Goal: Register for event/course

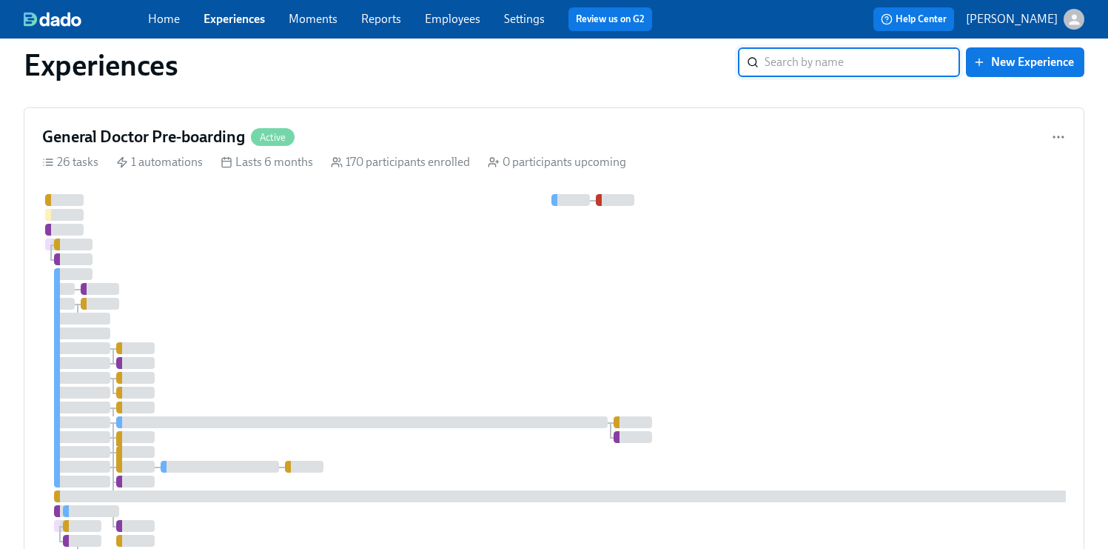
scroll to position [2766, 0]
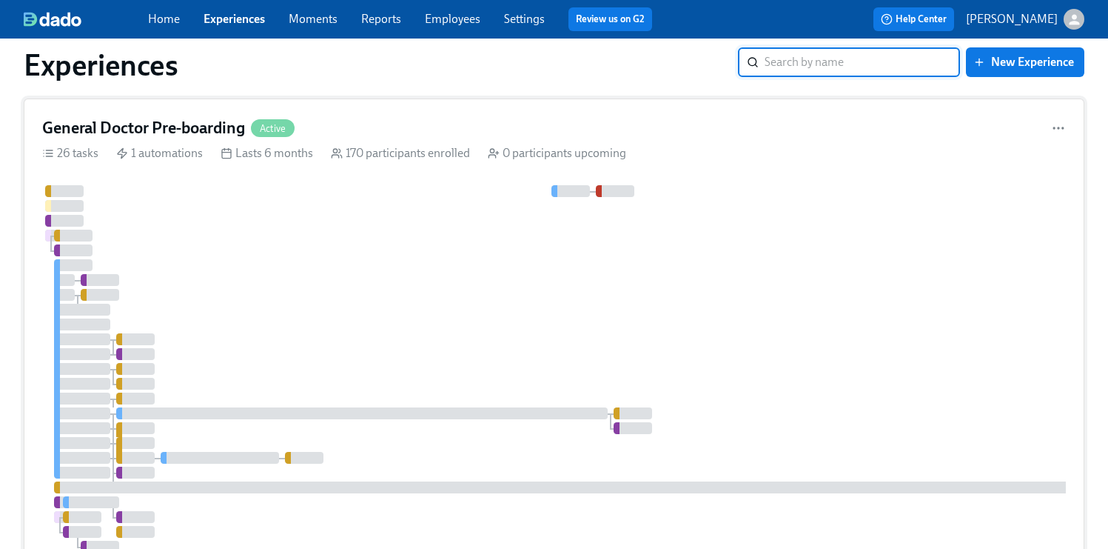
click at [888, 329] on div at bounding box center [881, 405] width 1679 height 441
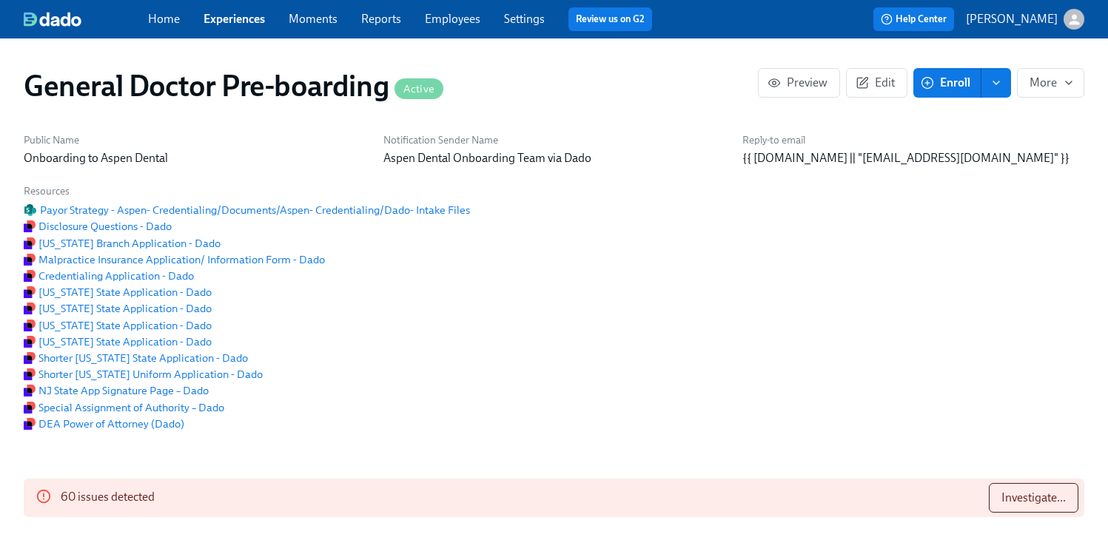
click at [947, 84] on span "Enroll" at bounding box center [947, 83] width 47 height 15
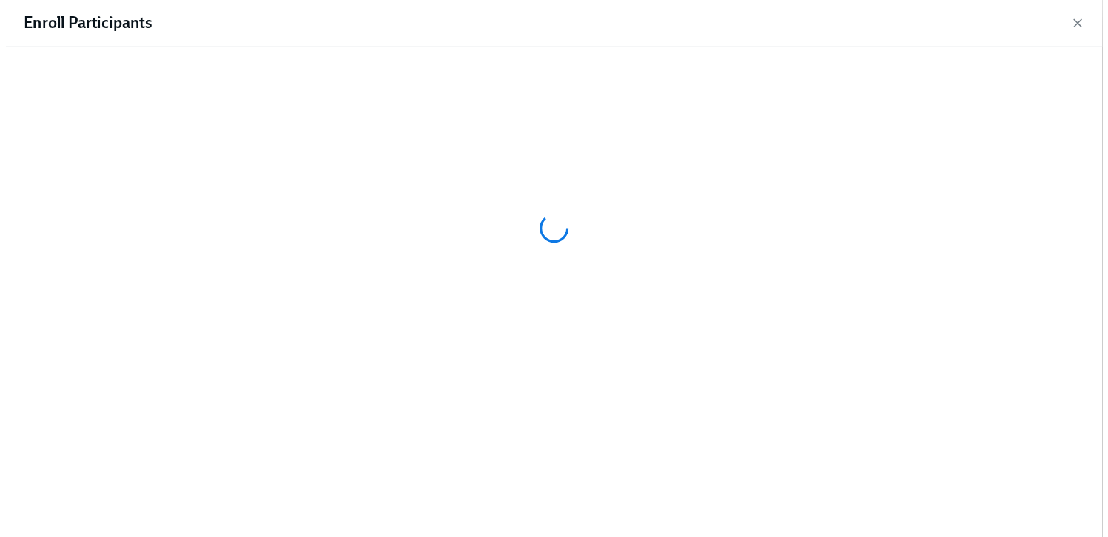
scroll to position [0, 37526]
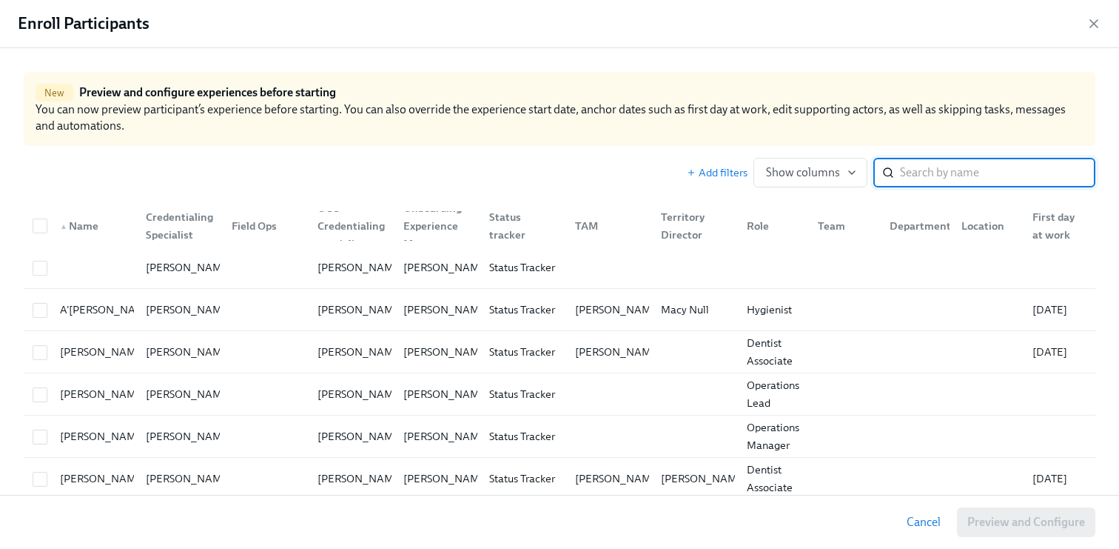
click at [952, 177] on input "search" at bounding box center [997, 173] width 195 height 30
paste input "[PERSON_NAME]"
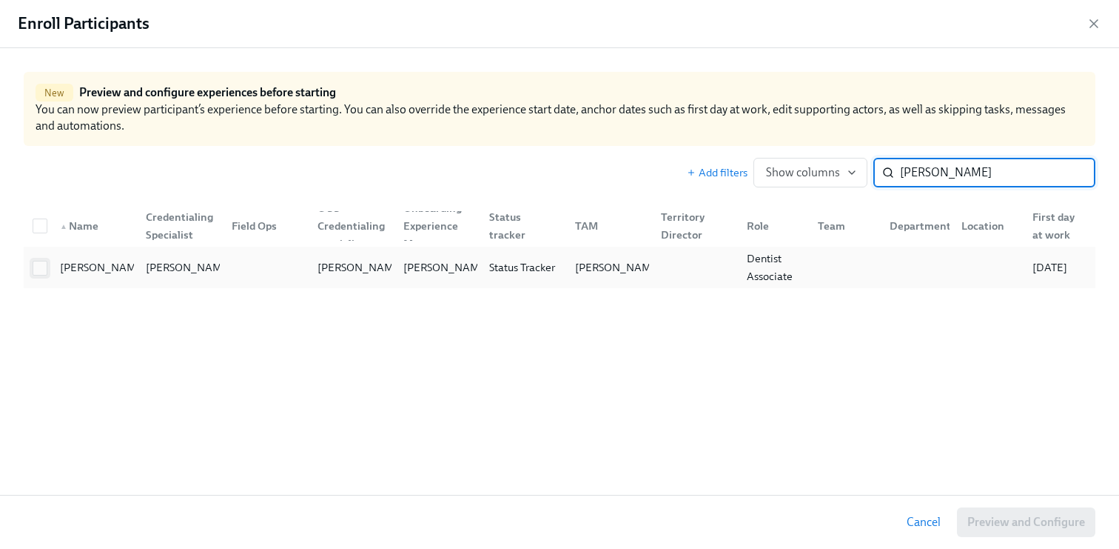
type input "[PERSON_NAME]"
click at [46, 268] on input "checkbox" at bounding box center [39, 267] width 13 height 13
checkbox input "true"
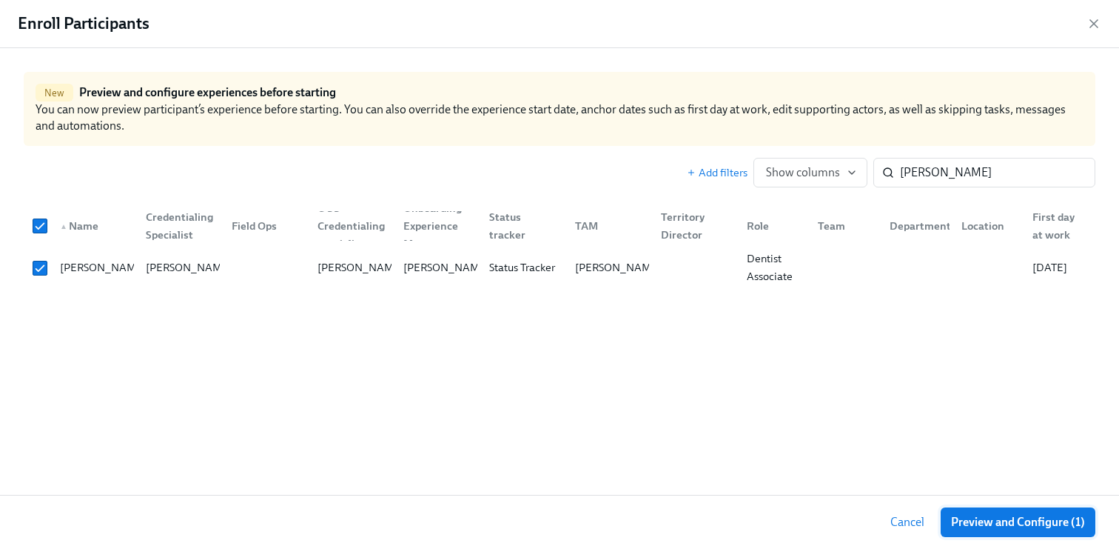
click at [998, 522] on span "Preview and Configure (1)" at bounding box center [1018, 522] width 134 height 15
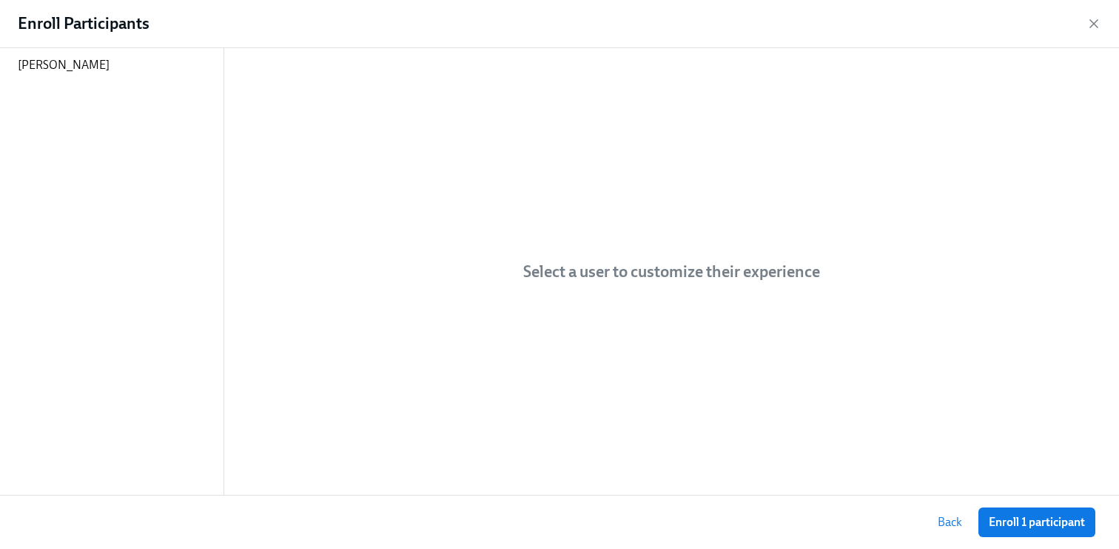
click at [998, 522] on span "Enroll 1 participant" at bounding box center [1037, 522] width 96 height 15
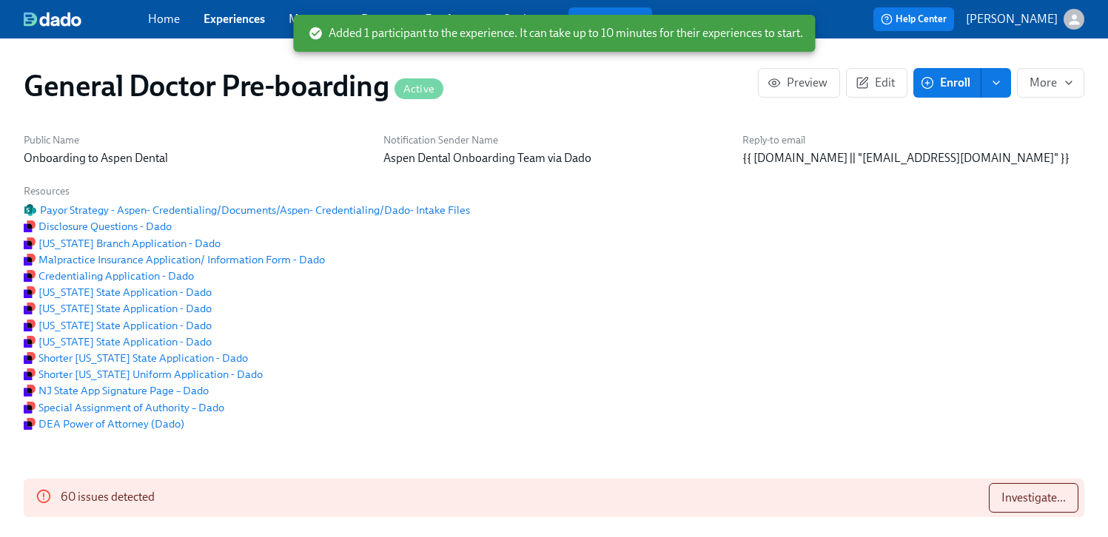
scroll to position [0, 37515]
